Goal: Information Seeking & Learning: Learn about a topic

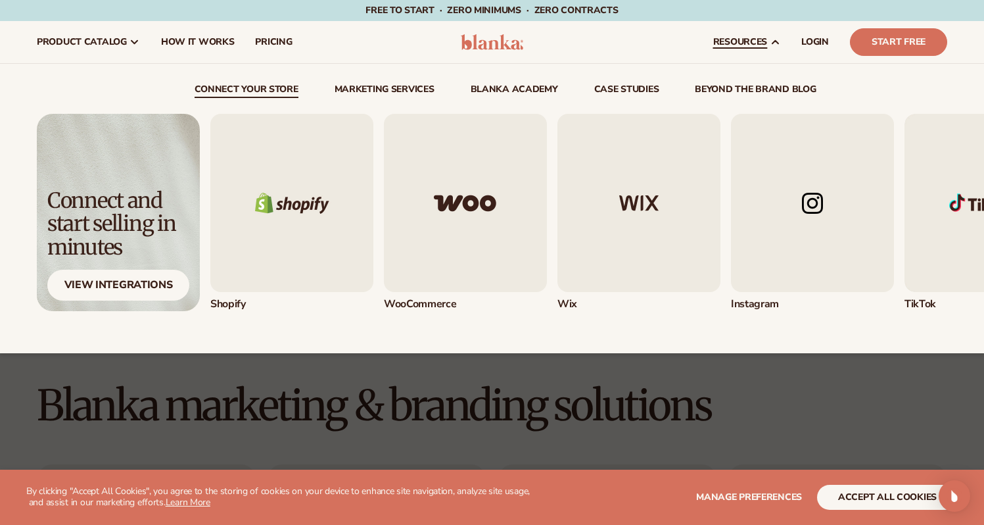
click at [736, 31] on link "resources" at bounding box center [747, 42] width 88 height 42
click at [740, 41] on span "resources" at bounding box center [740, 42] width 54 height 11
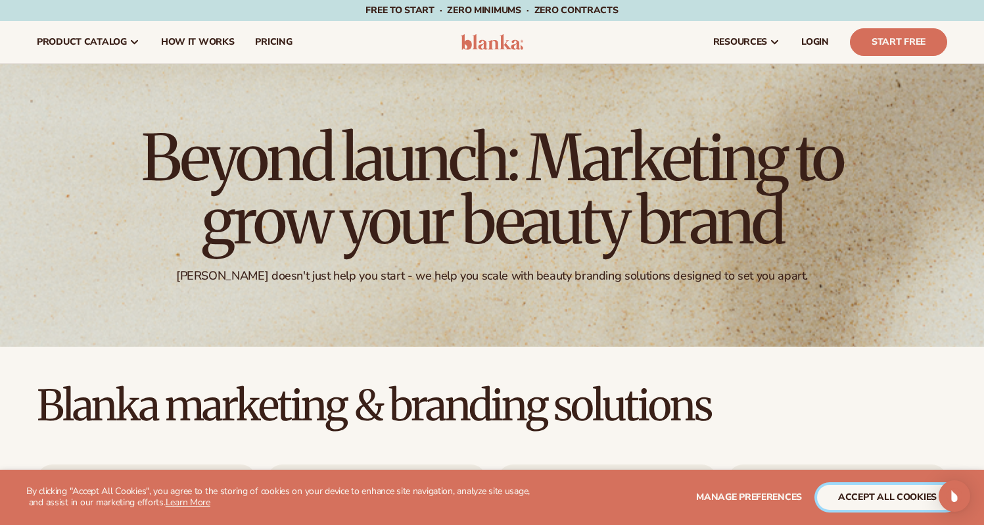
click at [860, 502] on button "accept all cookies" at bounding box center [887, 497] width 141 height 25
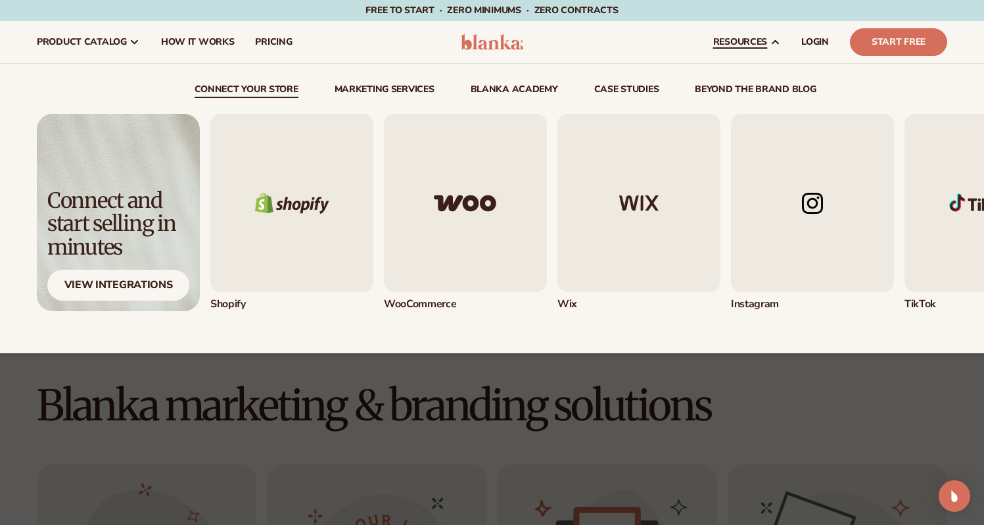
click at [745, 48] on link "resources" at bounding box center [747, 42] width 88 height 42
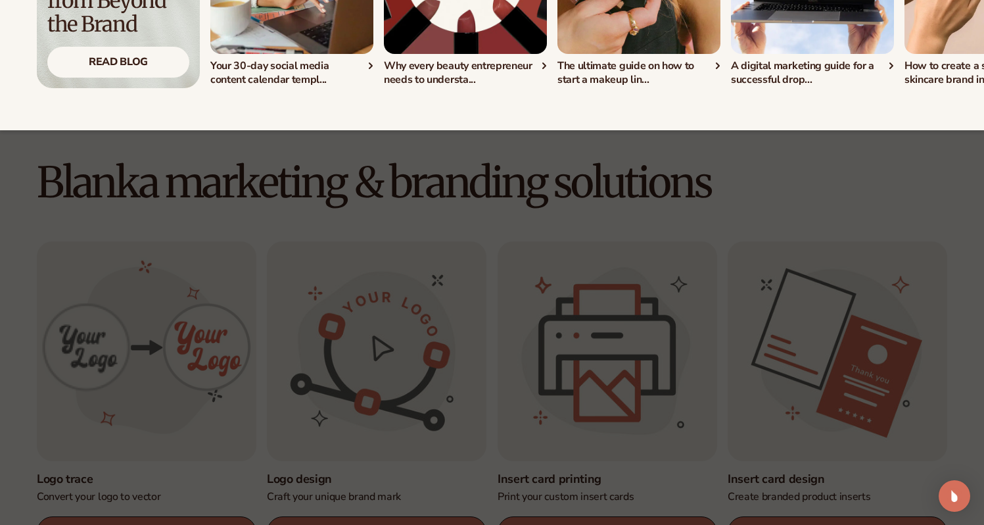
scroll to position [286, 0]
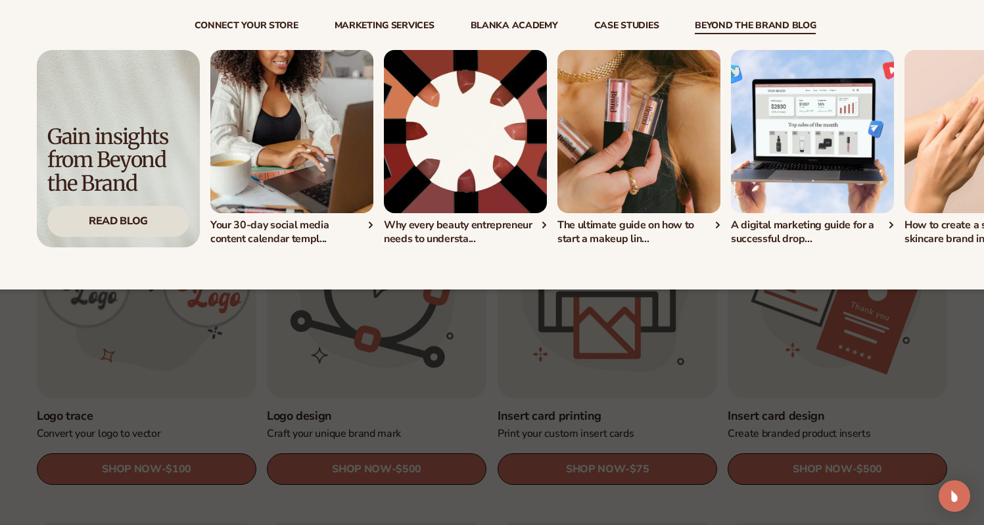
click at [109, 237] on div "Read Blog" at bounding box center [118, 221] width 142 height 31
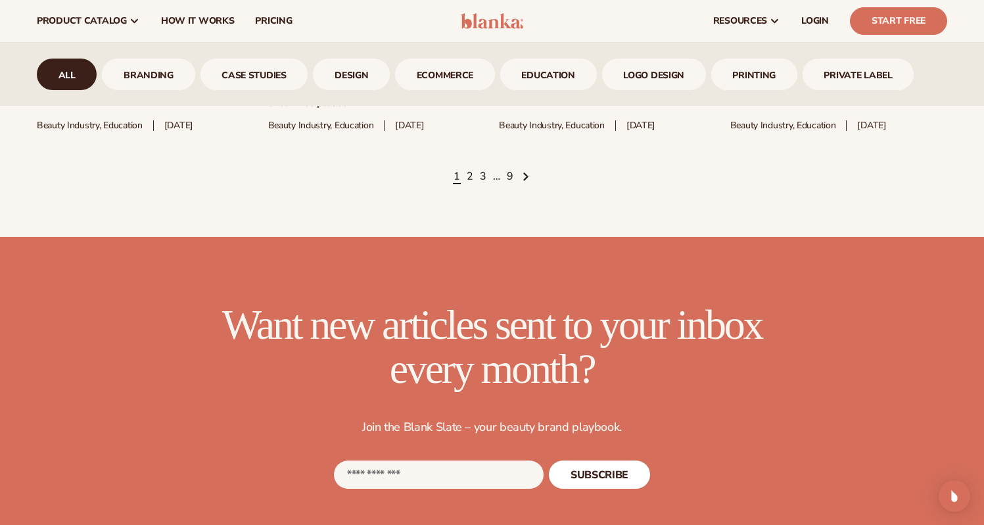
scroll to position [1705, 0]
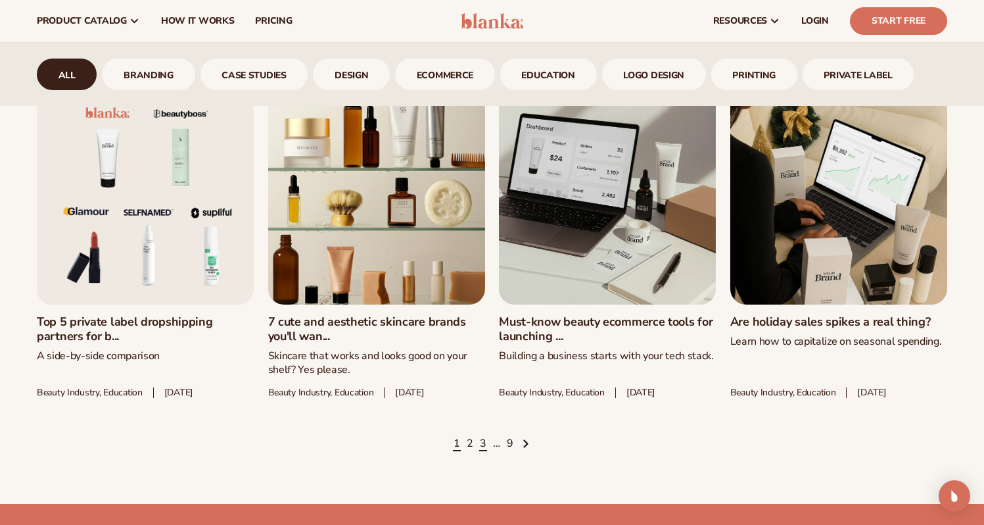
click at [485, 451] on link "3" at bounding box center [483, 444] width 7 height 14
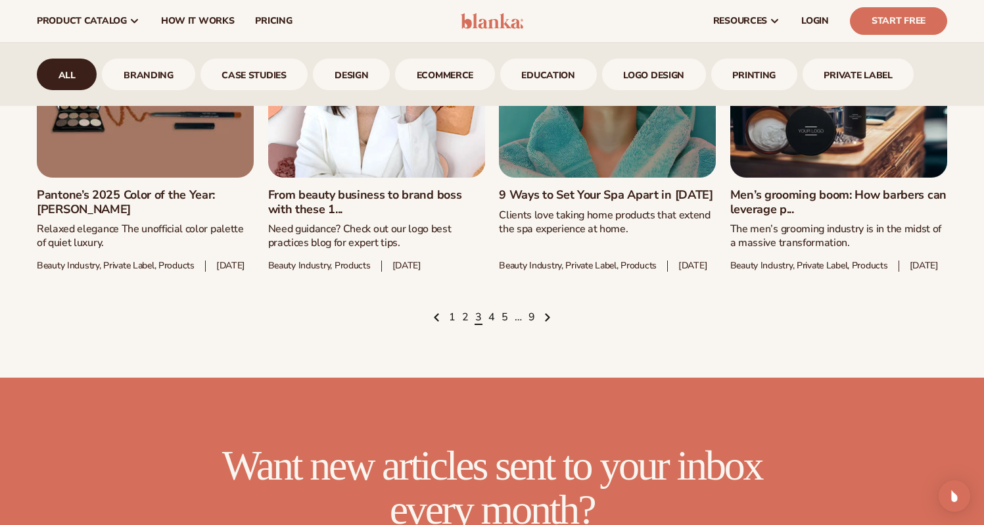
scroll to position [1852, 0]
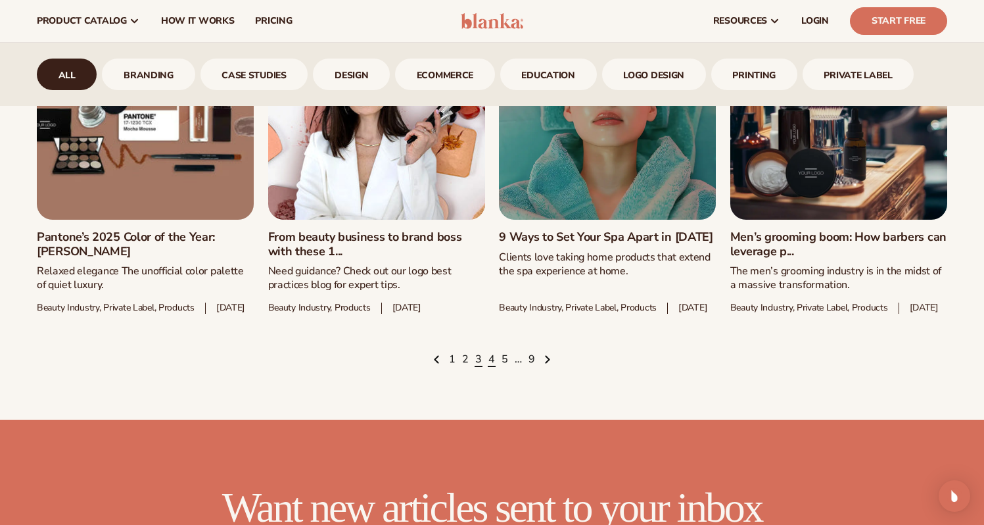
click at [491, 367] on link "4" at bounding box center [491, 359] width 7 height 14
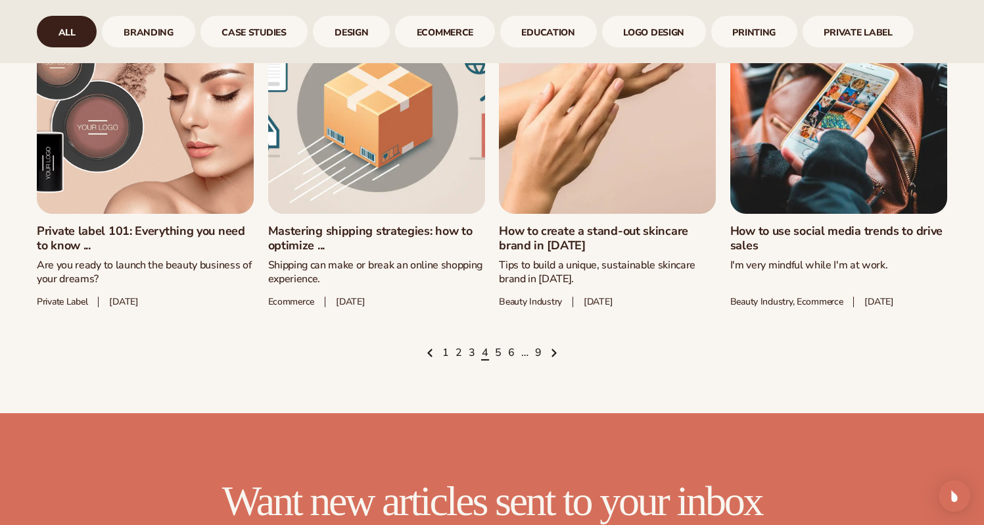
scroll to position [1815, 0]
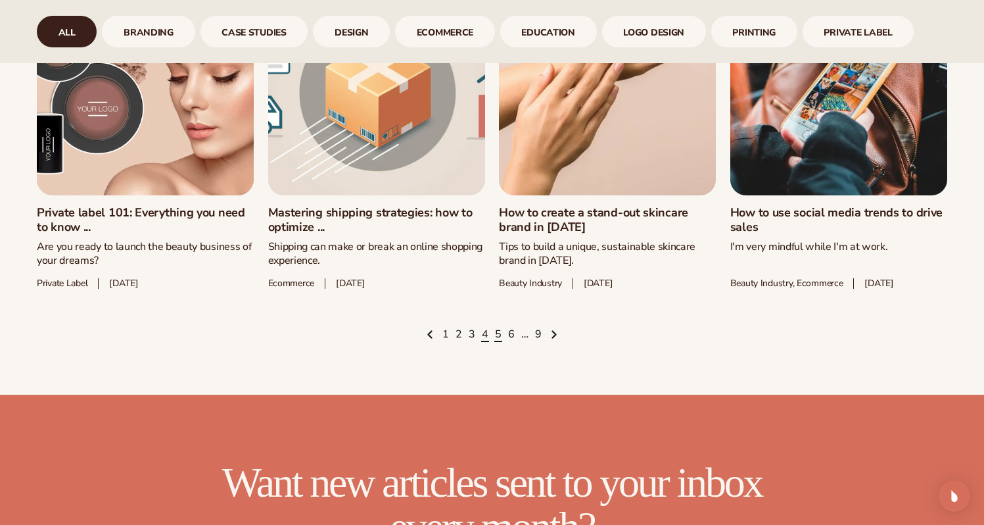
click at [497, 342] on link "5" at bounding box center [498, 334] width 7 height 14
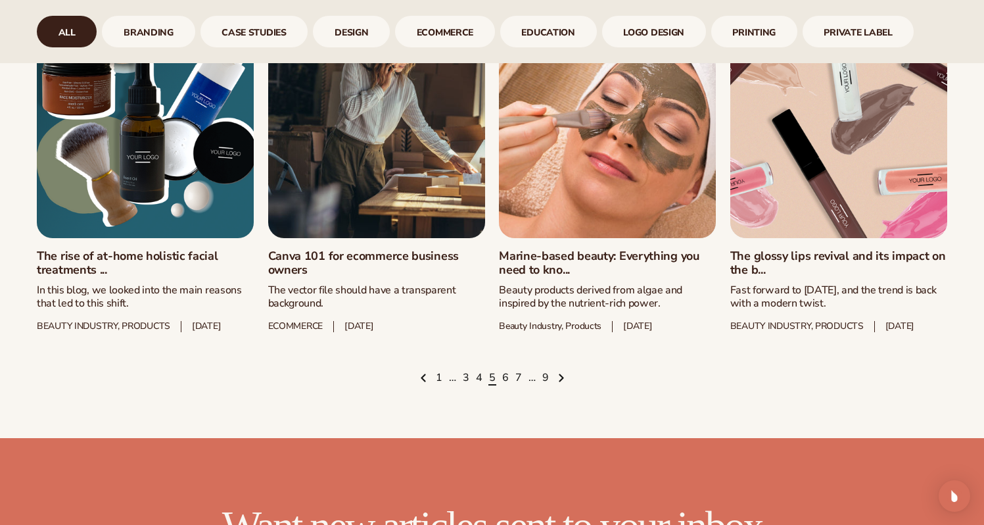
click at [783, 268] on link "The glossy lips revival and its impact on the b..." at bounding box center [838, 263] width 217 height 28
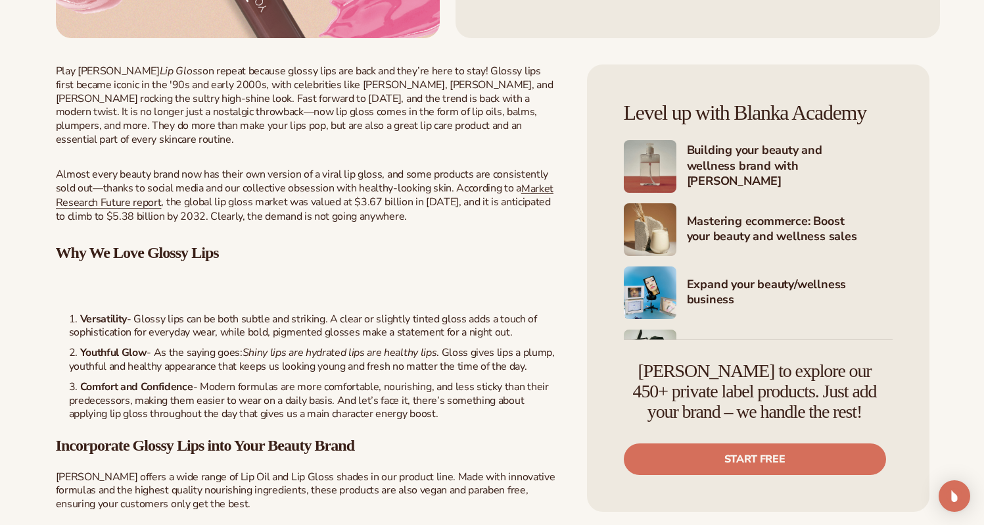
scroll to position [548, 0]
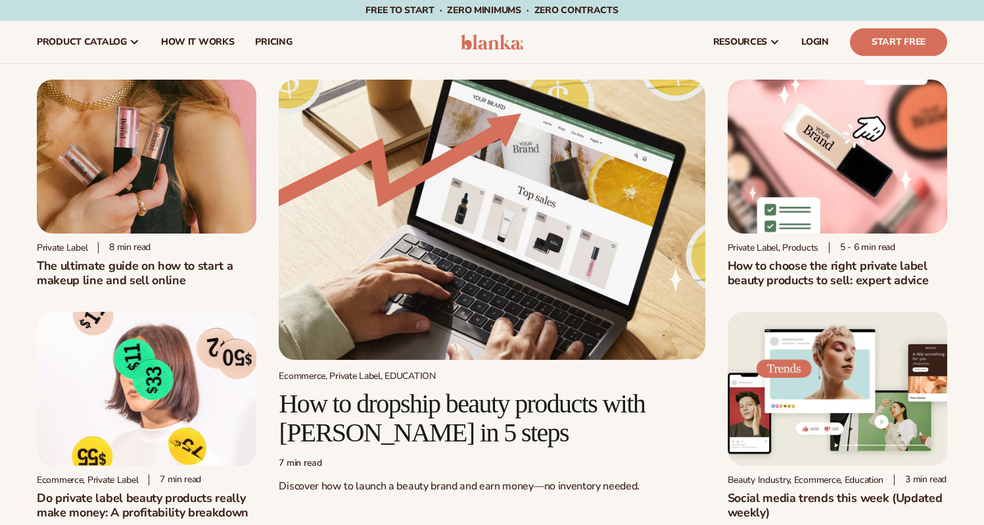
scroll to position [1815, 0]
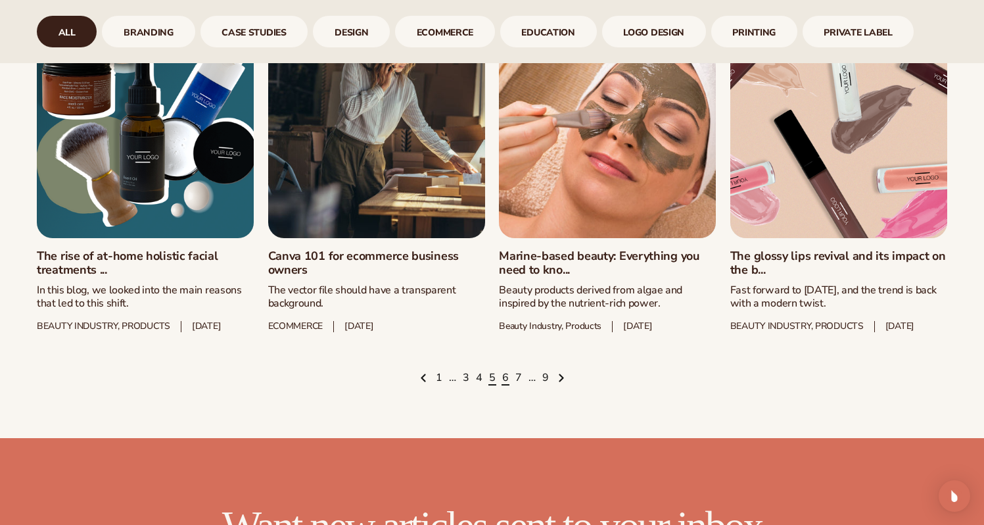
click at [504, 385] on link "6" at bounding box center [505, 378] width 7 height 14
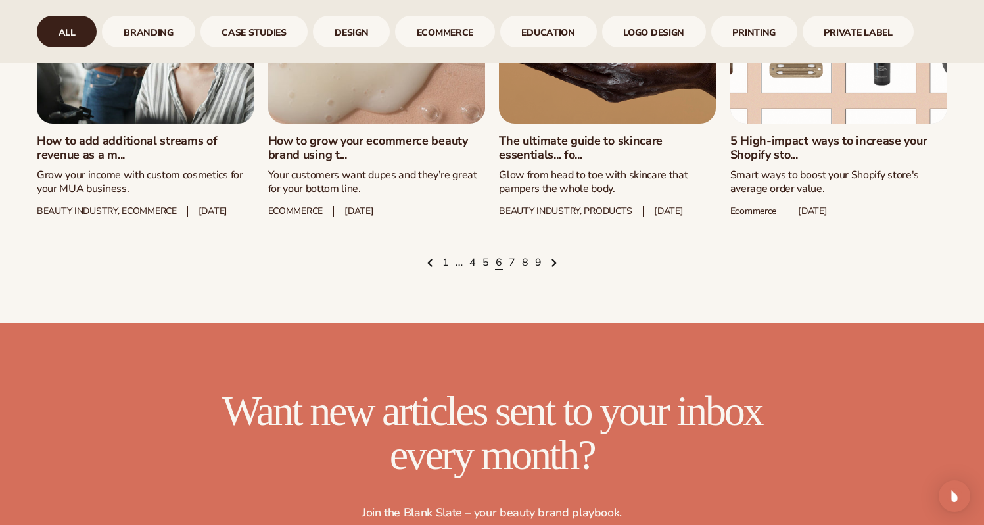
scroll to position [1909, 0]
click at [557, 162] on link "The ultimate guide to skincare essentials... fo..." at bounding box center [607, 147] width 217 height 28
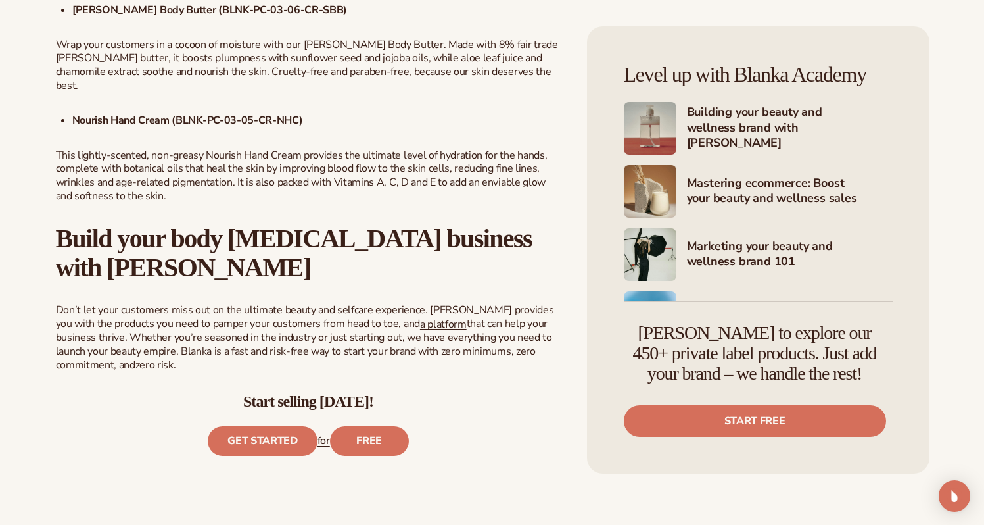
scroll to position [1918, 0]
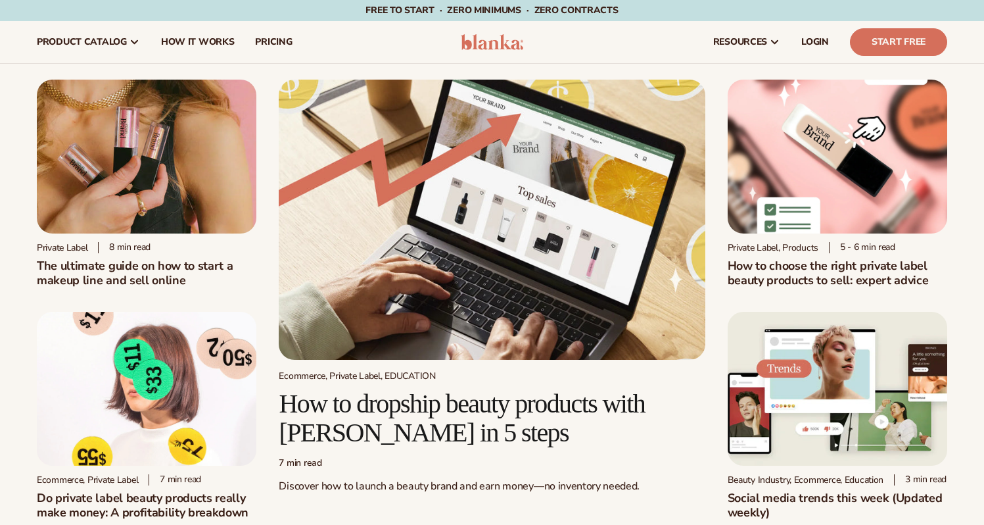
scroll to position [1909, 0]
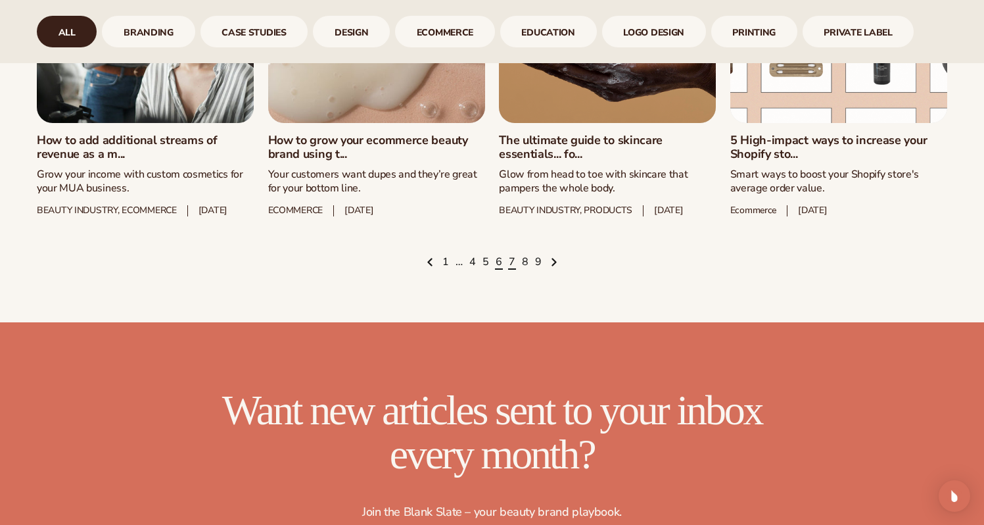
click at [513, 270] on link "7" at bounding box center [512, 262] width 7 height 14
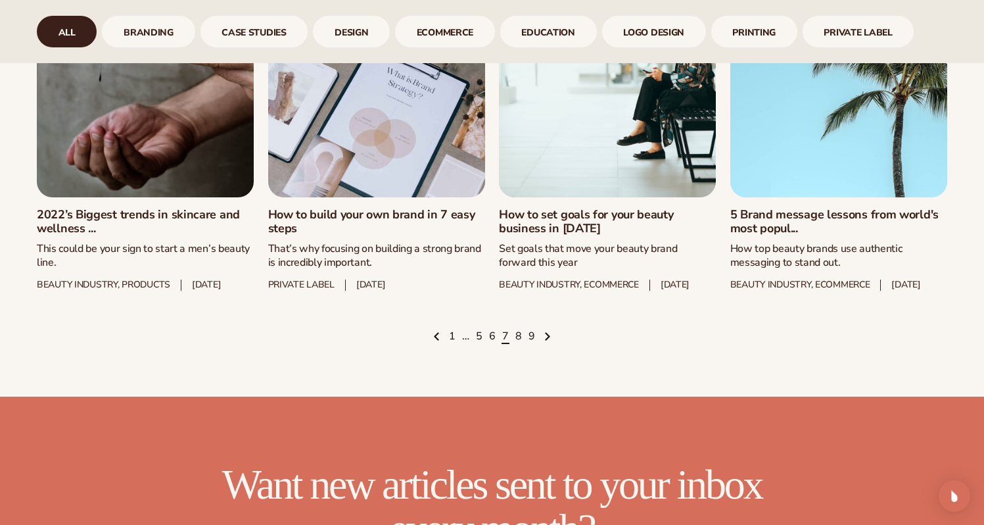
scroll to position [1845, 0]
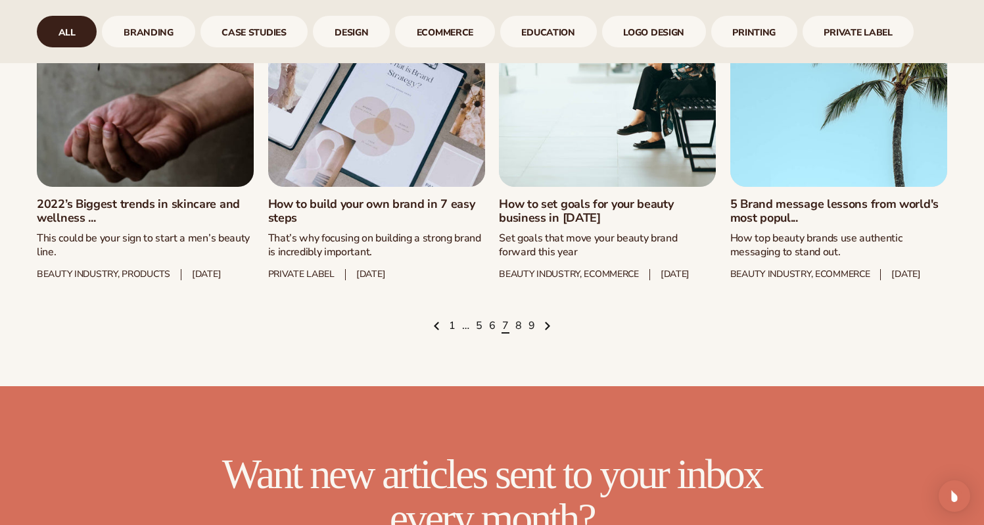
click at [59, 221] on link "2022’s Biggest trends in skincare and wellness ..." at bounding box center [145, 211] width 217 height 28
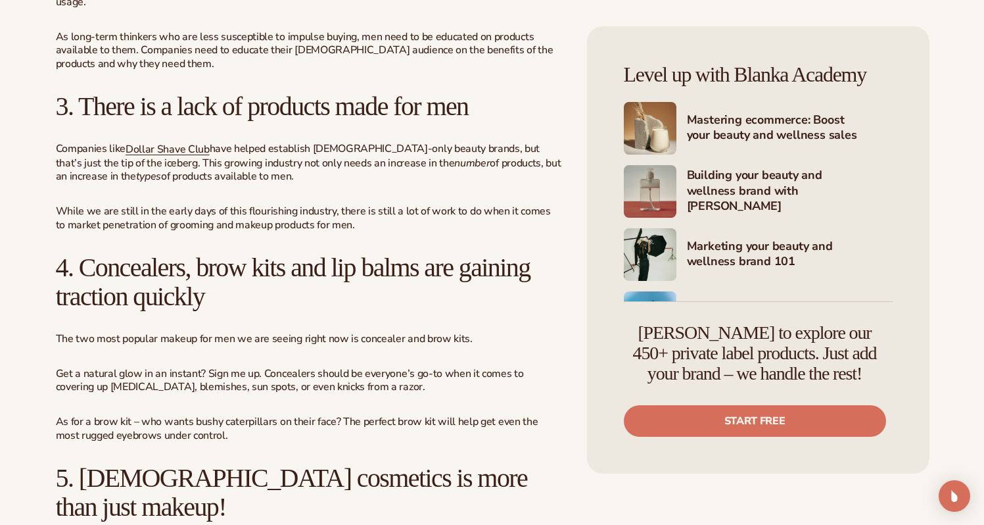
scroll to position [1291, 0]
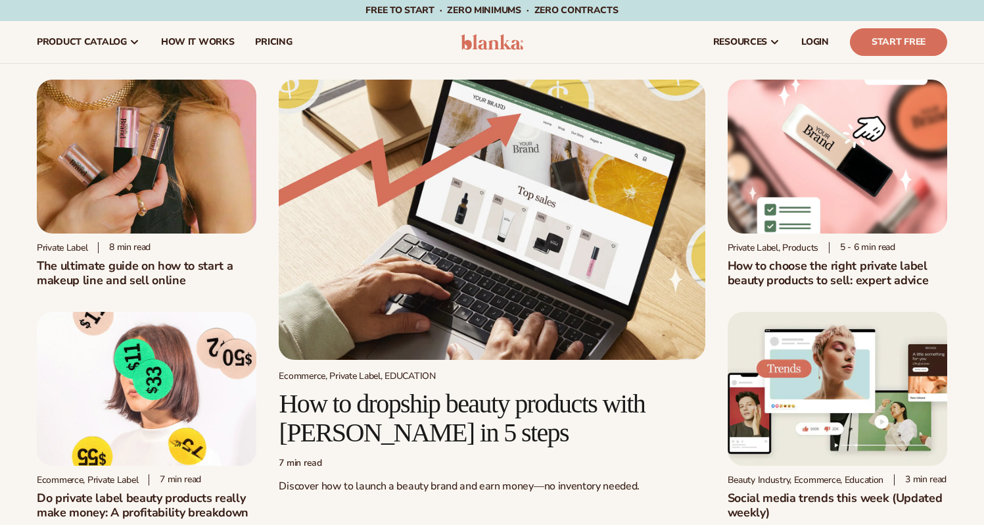
scroll to position [1845, 0]
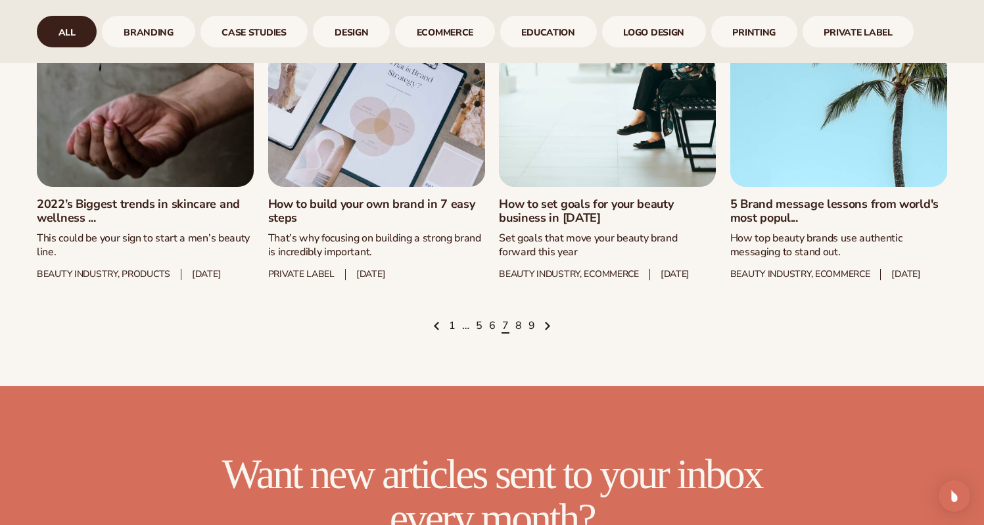
click at [514, 333] on ul "1 … 5 6 7 8 9" at bounding box center [492, 326] width 911 height 14
click at [517, 333] on link "8" at bounding box center [518, 326] width 7 height 14
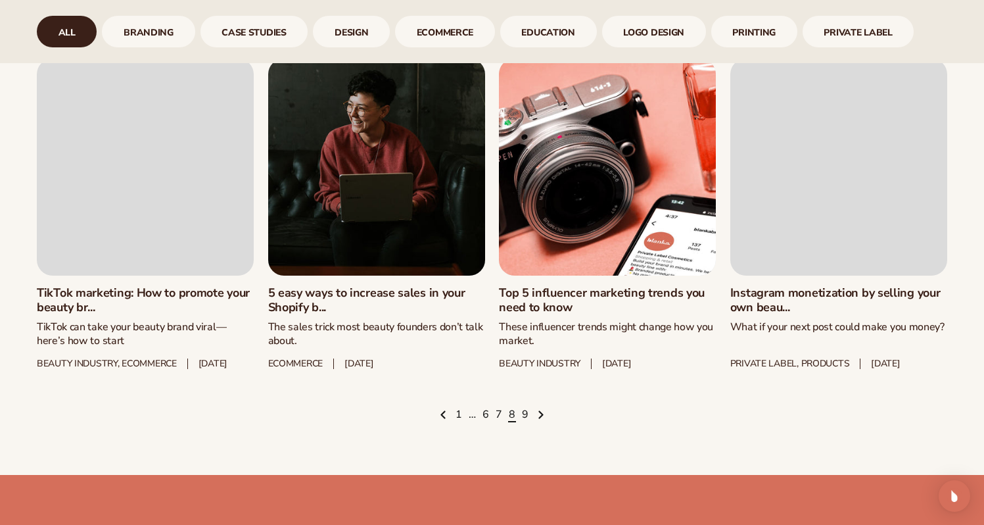
scroll to position [1809, 0]
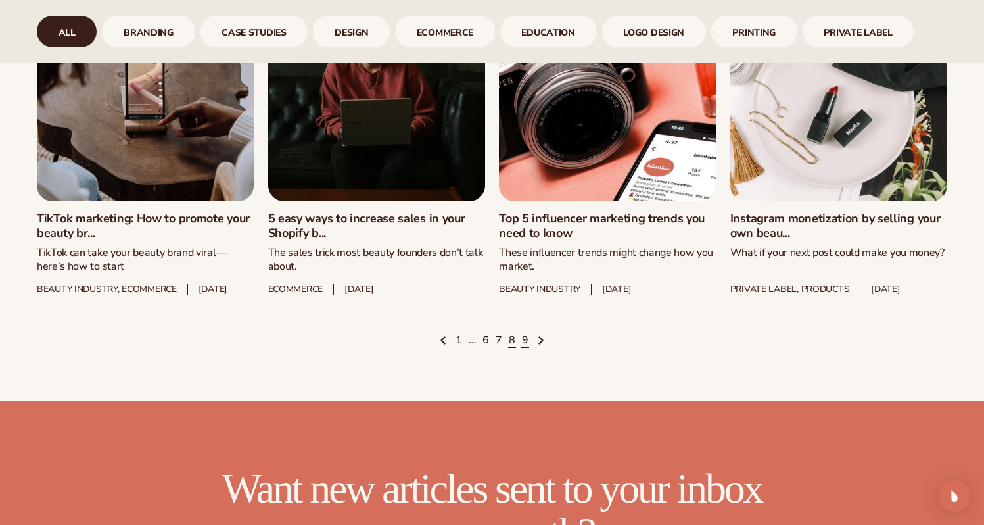
click at [523, 348] on link "9" at bounding box center [525, 340] width 7 height 14
